Goal: Task Accomplishment & Management: Use online tool/utility

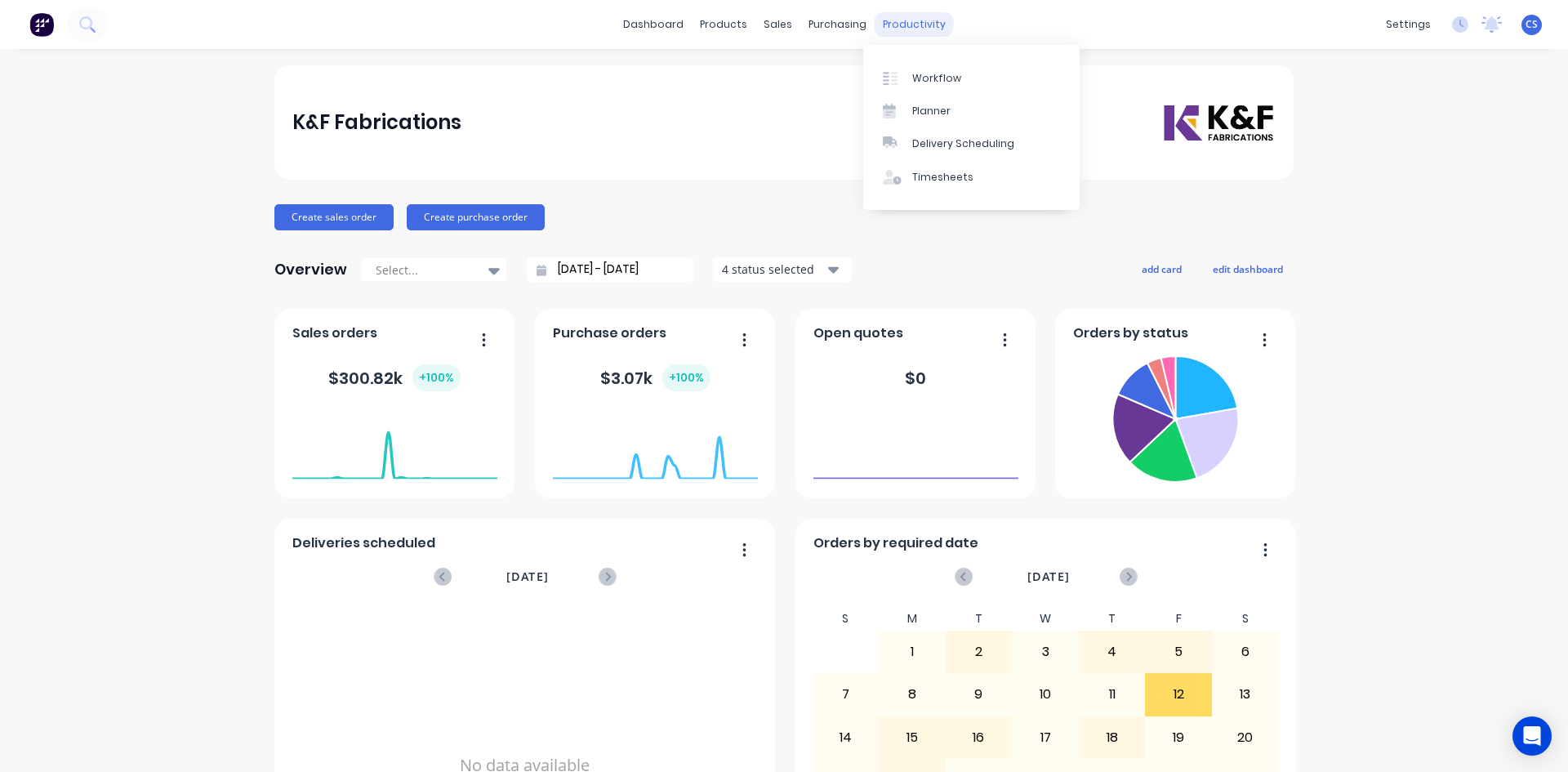
click at [897, 23] on div "productivity" at bounding box center [914, 24] width 79 height 25
click at [931, 76] on div "Workflow" at bounding box center [937, 78] width 49 height 14
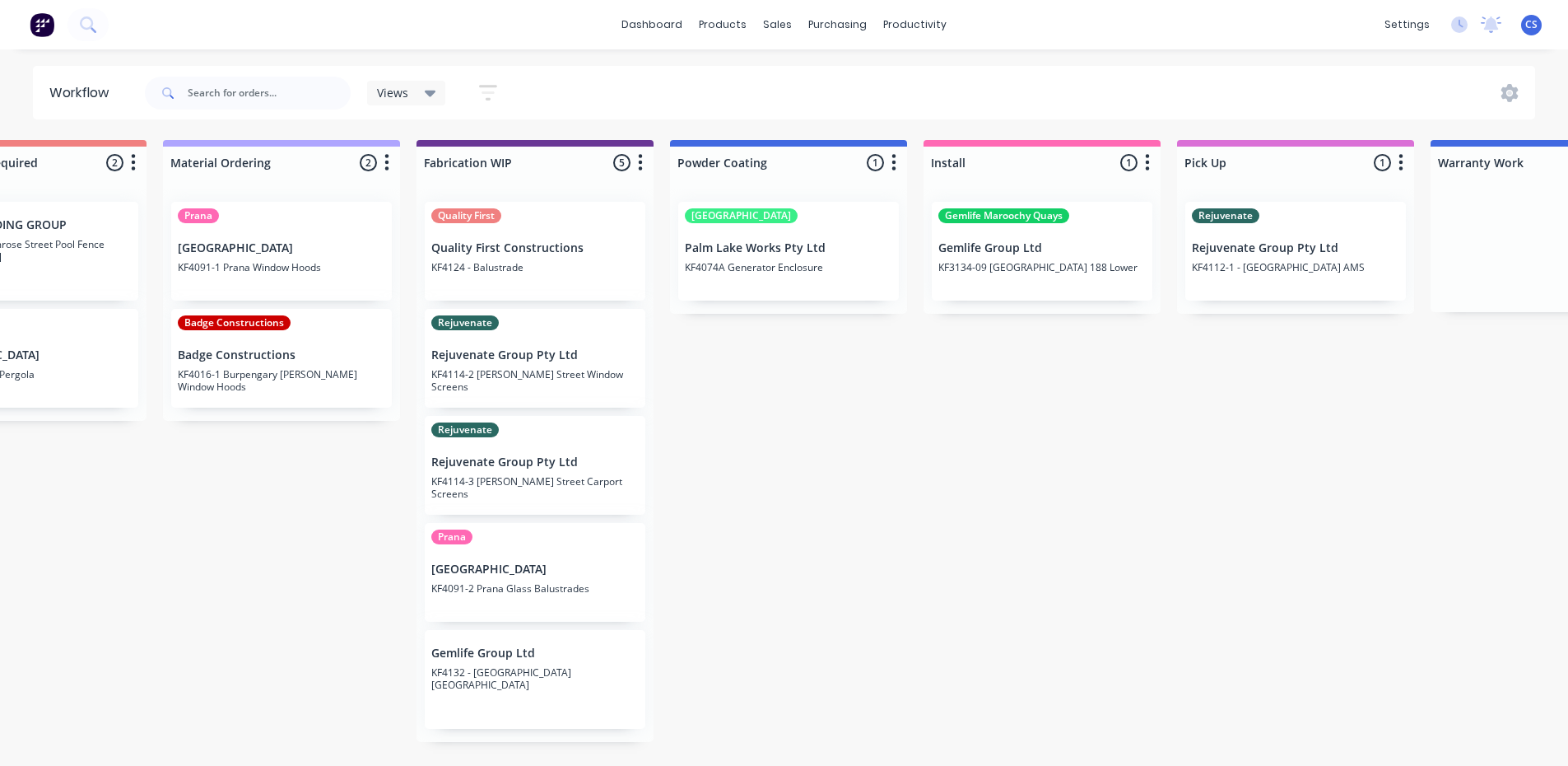
scroll to position [1, 1647]
drag, startPoint x: 1032, startPoint y: 73, endPoint x: 1341, endPoint y: -46, distance: 331.1
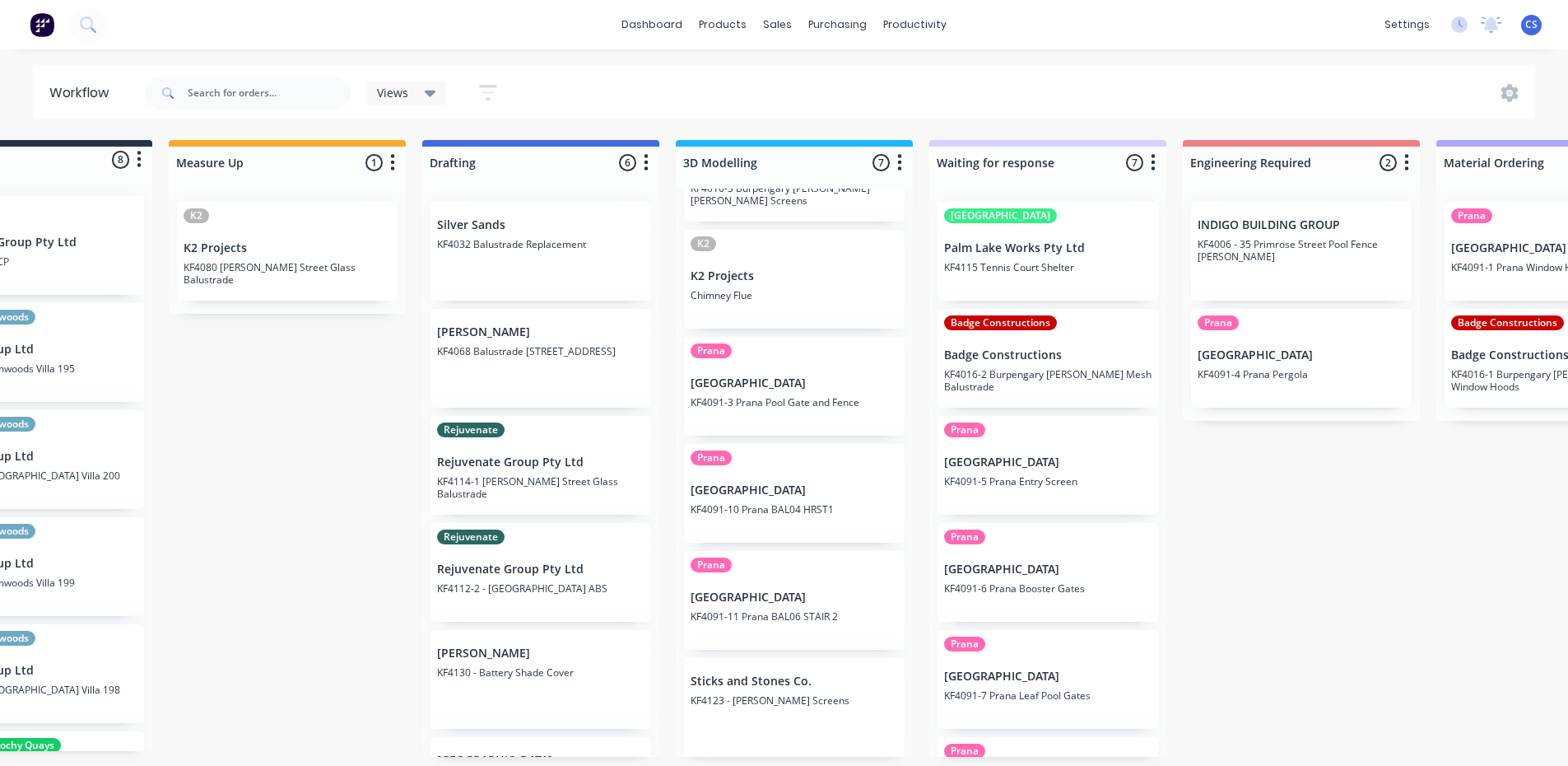
scroll to position [187, 0]
click at [507, 337] on div "[PERSON_NAME] KF4068 Balustrade [STREET_ADDRESS]" at bounding box center [540, 358] width 221 height 99
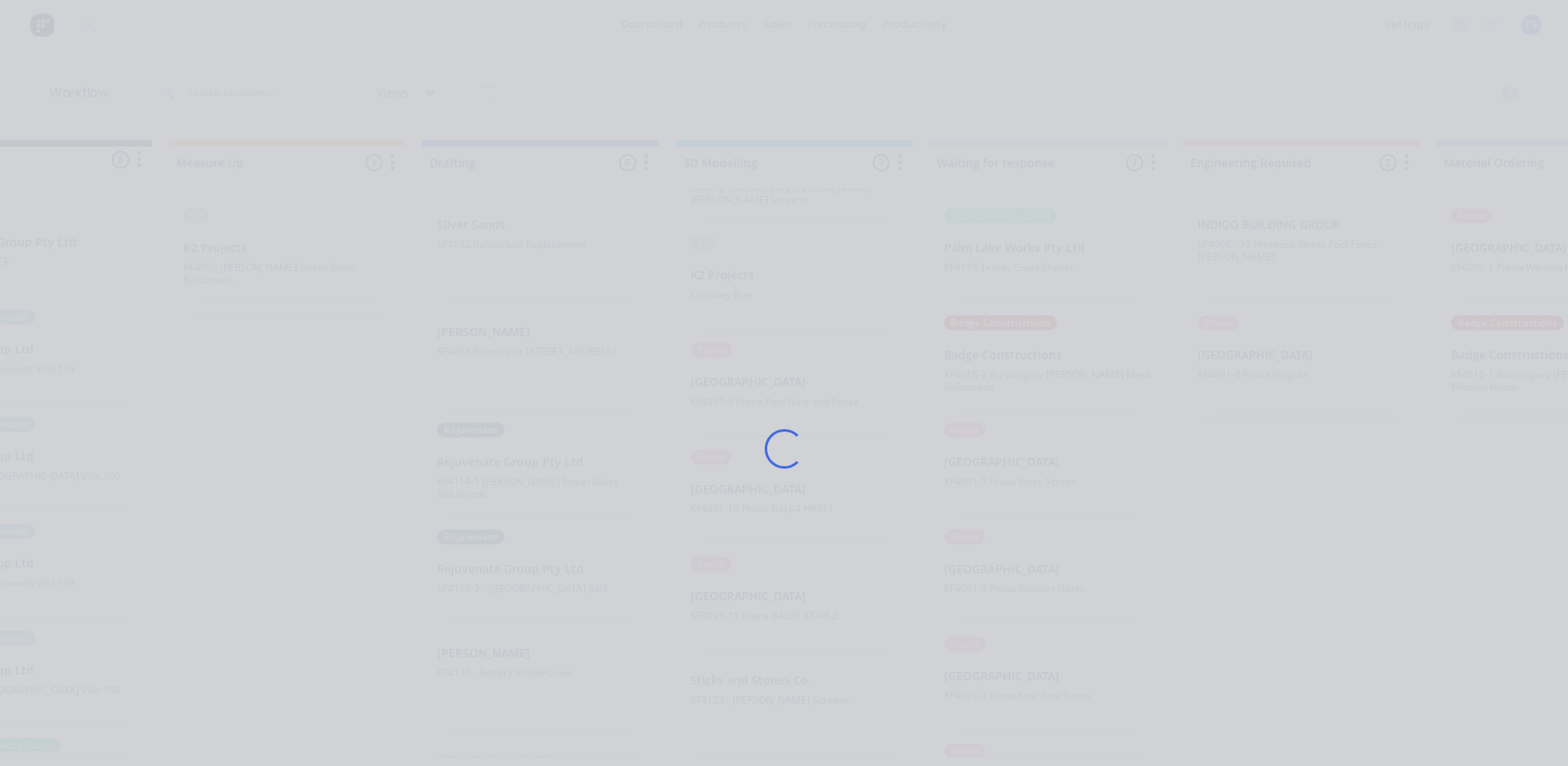
click at [507, 337] on div "Loading..." at bounding box center [784, 449] width 1317 height 766
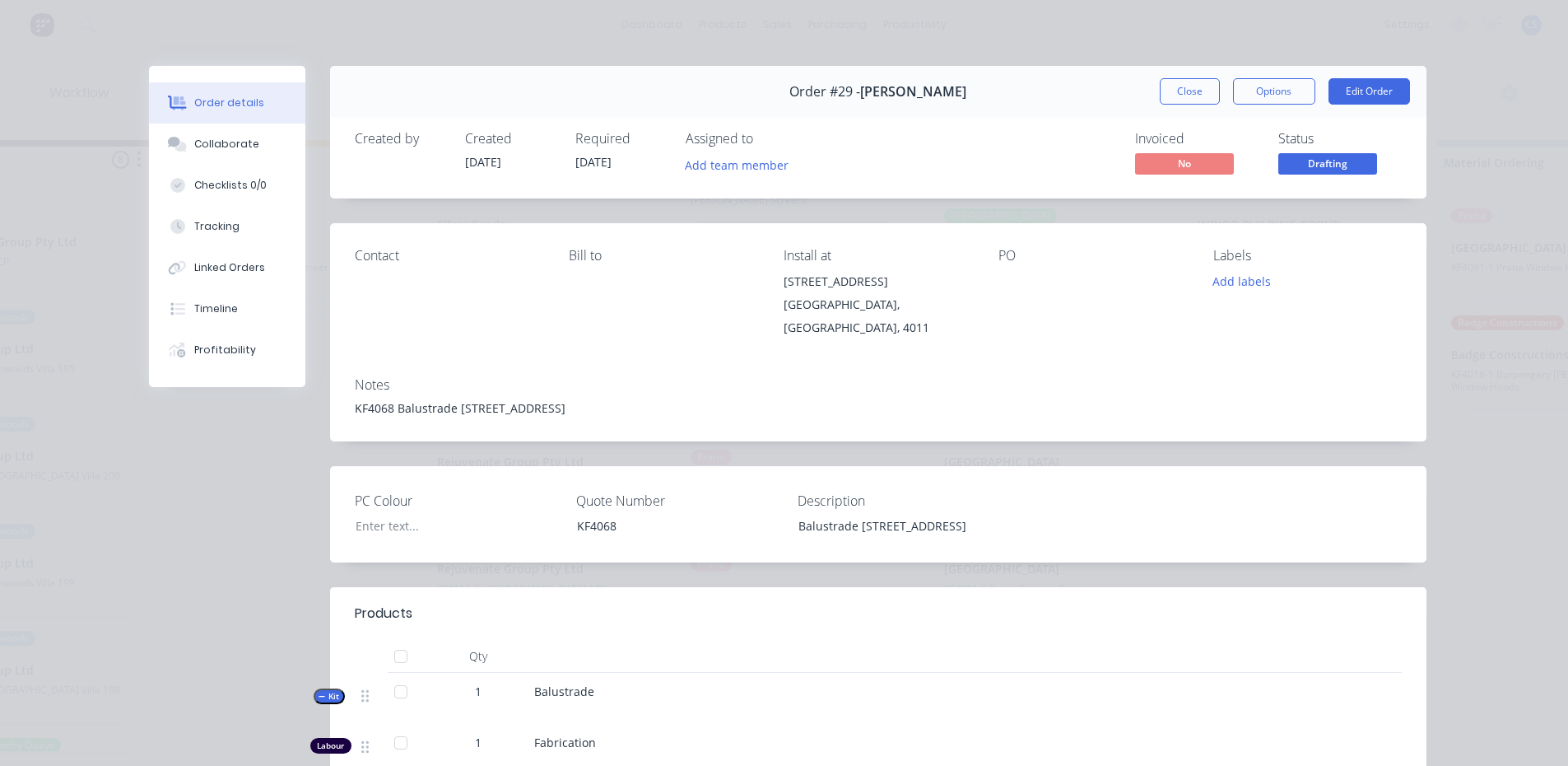
scroll to position [0, 0]
click at [1184, 94] on button "Close" at bounding box center [1190, 91] width 60 height 27
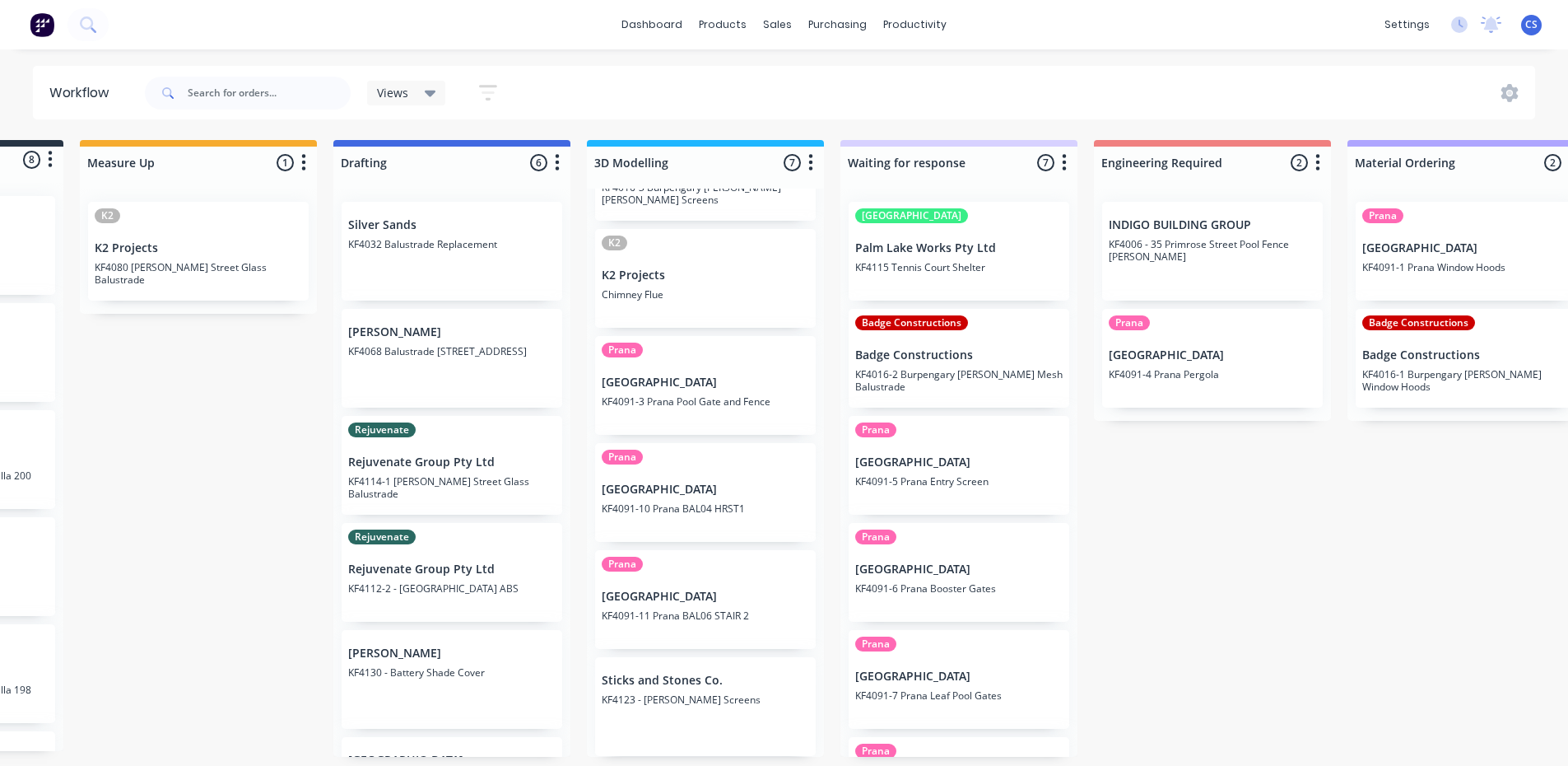
scroll to position [3, 0]
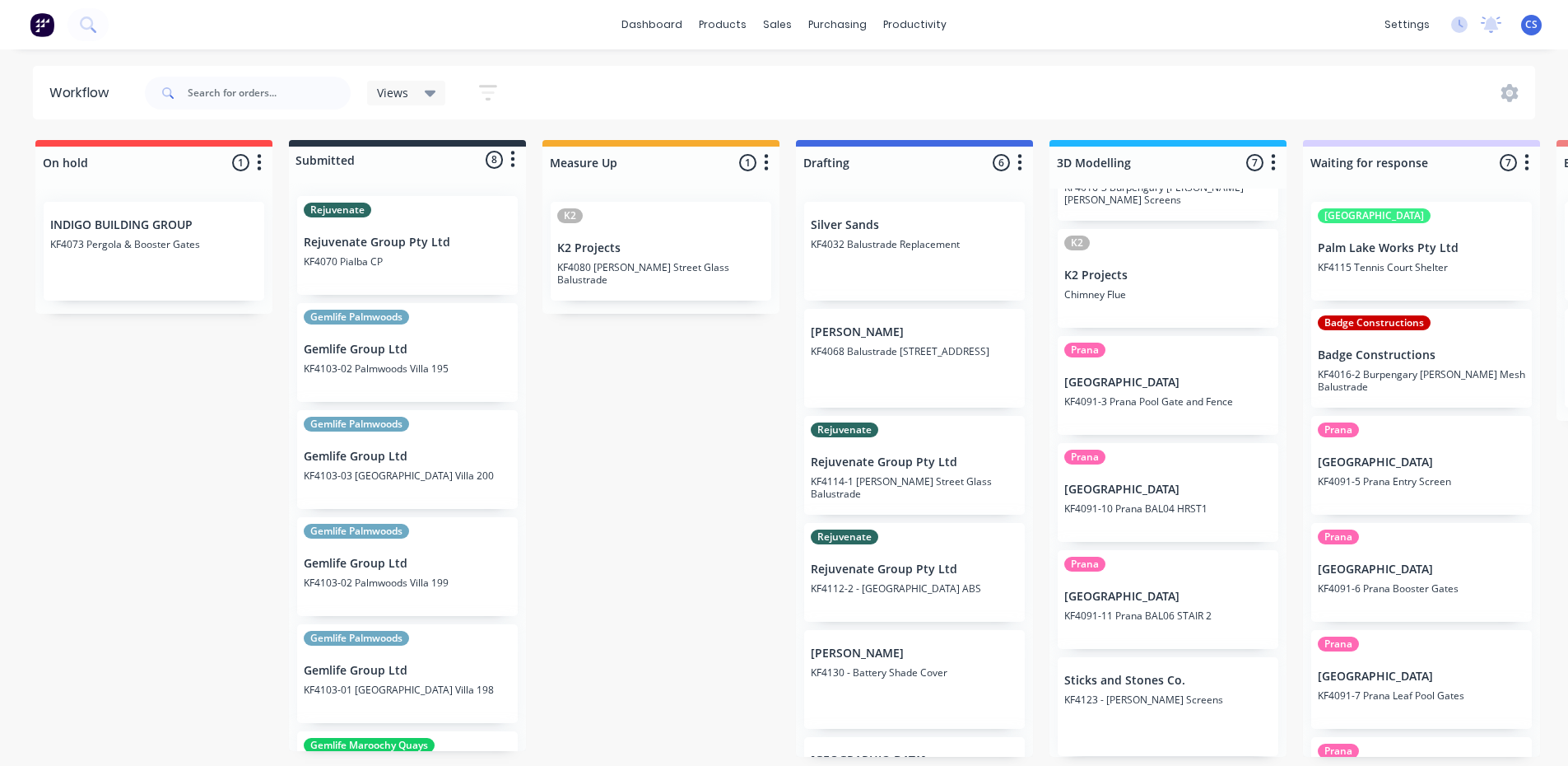
drag, startPoint x: 1103, startPoint y: 374, endPoint x: 1122, endPoint y: 375, distance: 19.0
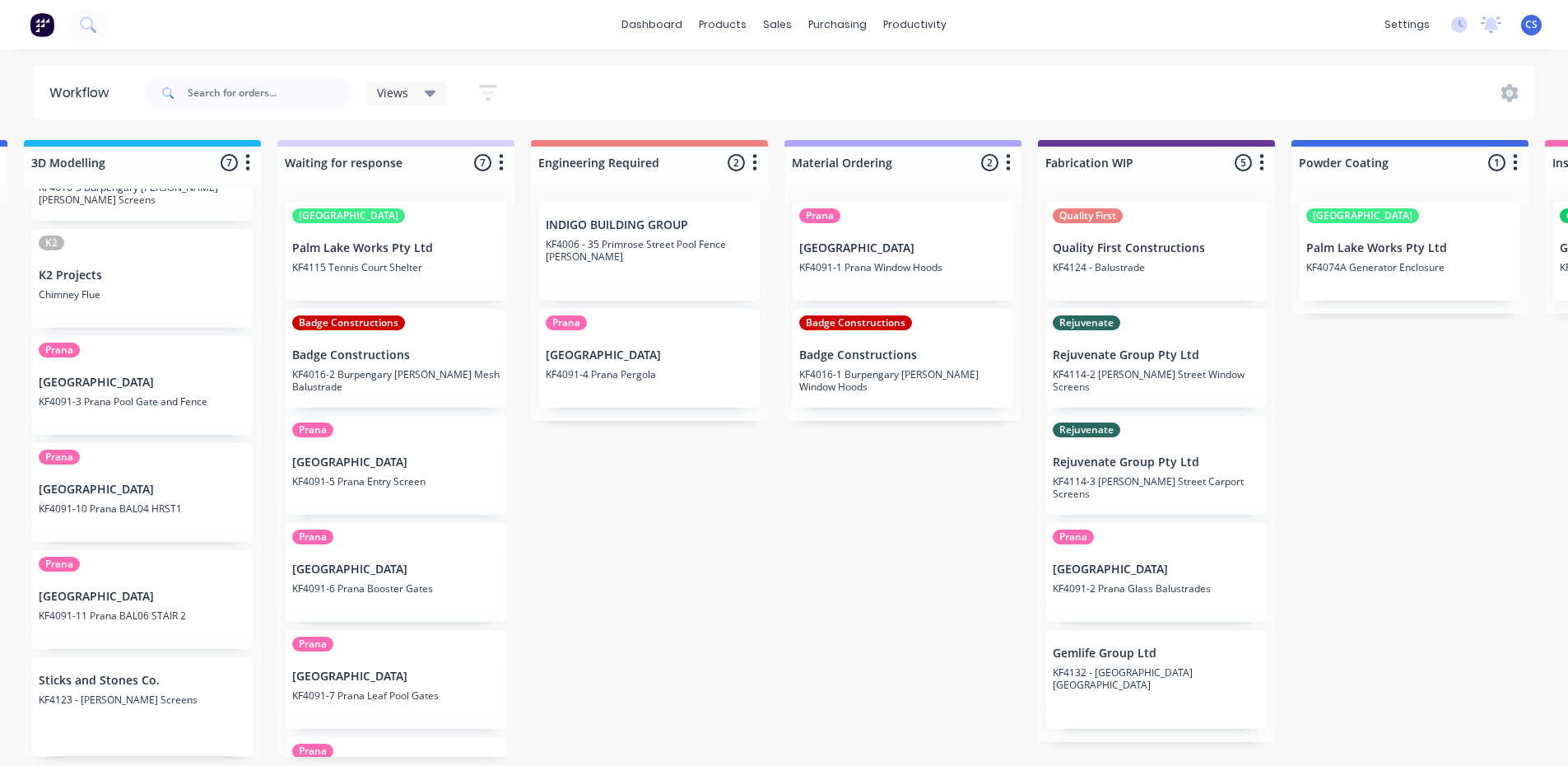
scroll to position [3, 1071]
